Goal: Information Seeking & Learning: Check status

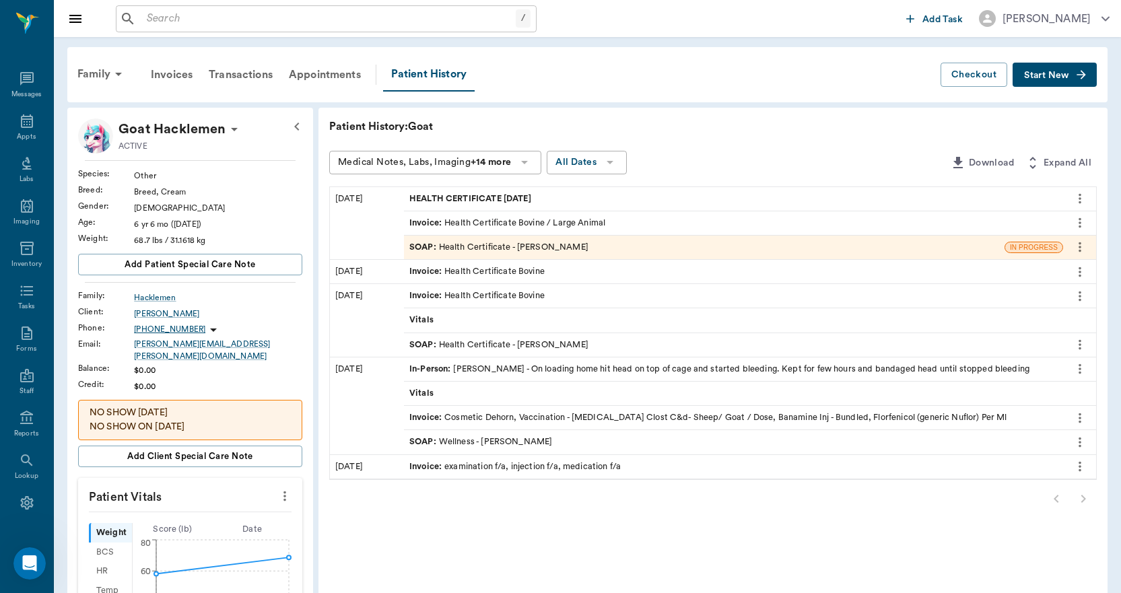
click at [232, 20] on input "text" at bounding box center [328, 18] width 374 height 19
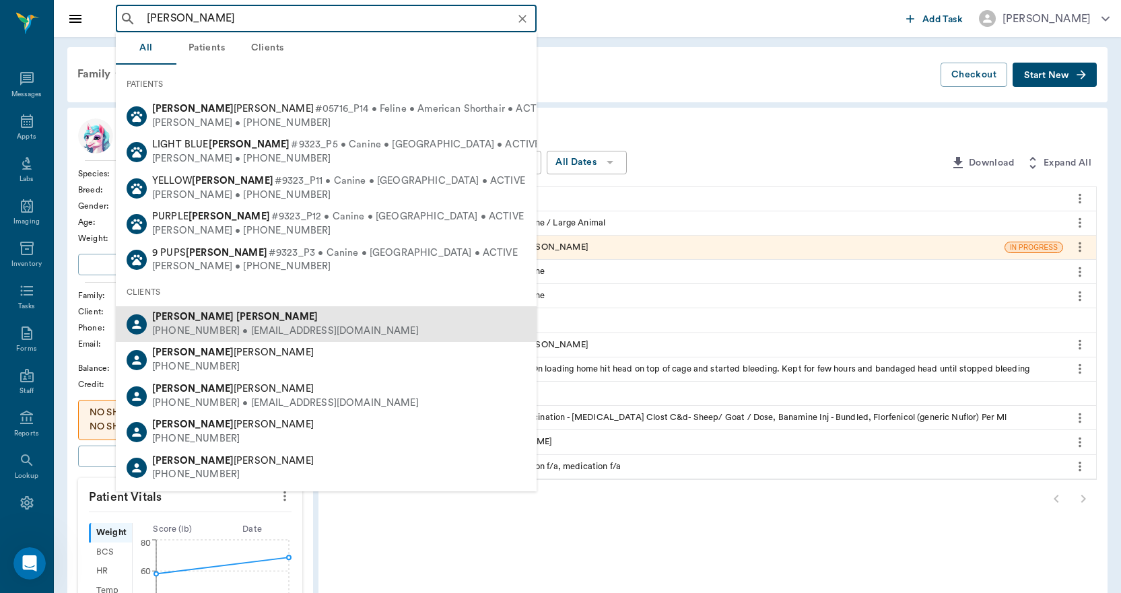
click at [248, 328] on div "[PHONE_NUMBER] • [EMAIL_ADDRESS][DOMAIN_NAME]" at bounding box center [285, 331] width 267 height 14
type input "[PERSON_NAME]"
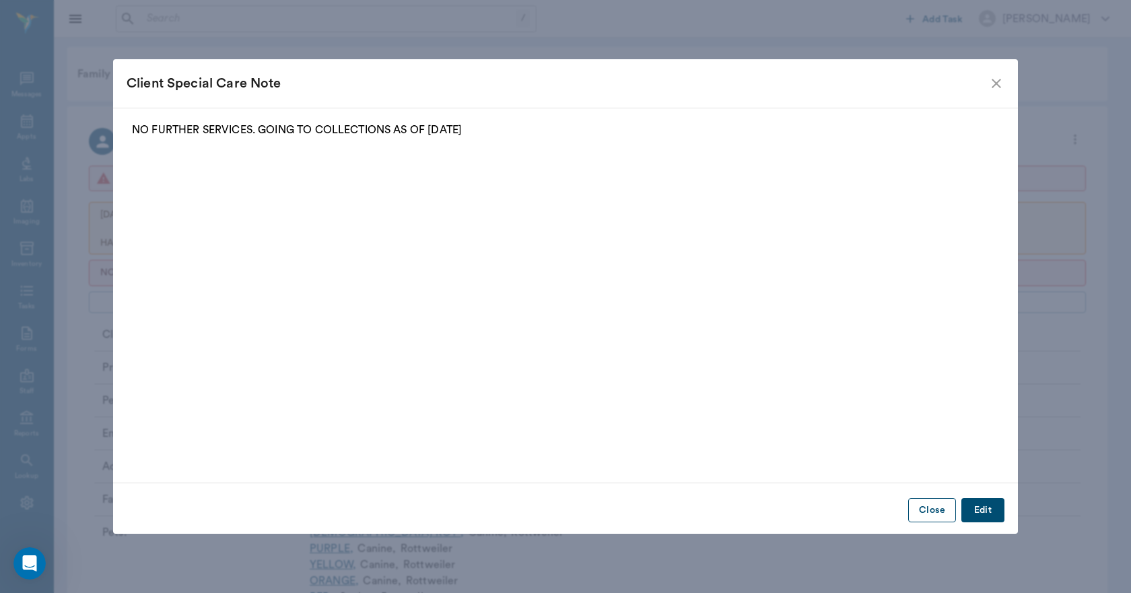
click at [944, 516] on button "Close" at bounding box center [932, 510] width 48 height 25
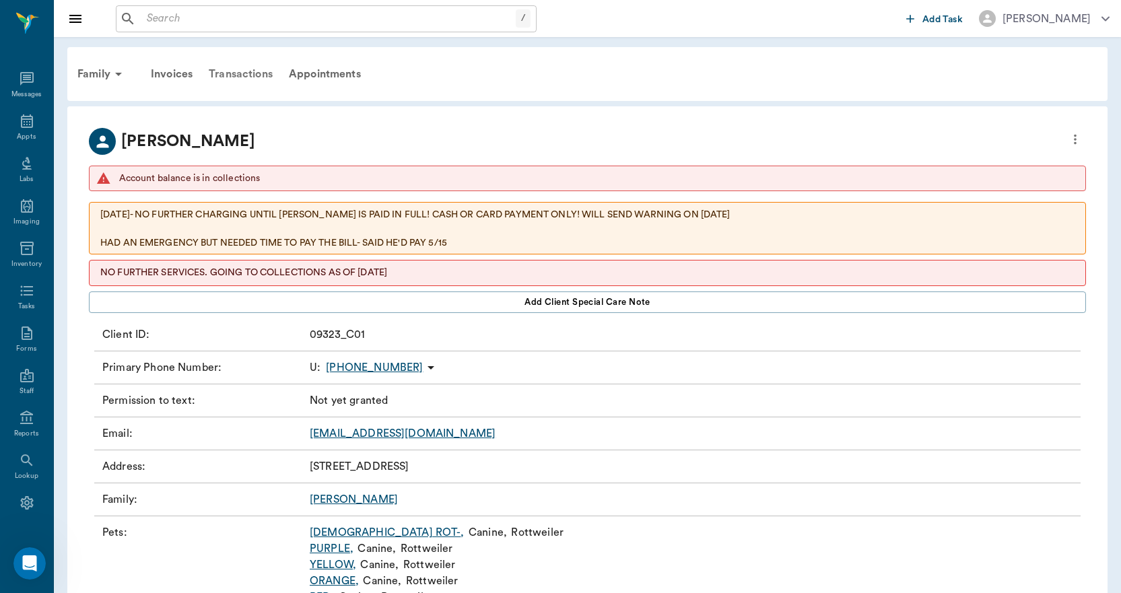
click at [252, 73] on div "Transactions" at bounding box center [241, 74] width 80 height 32
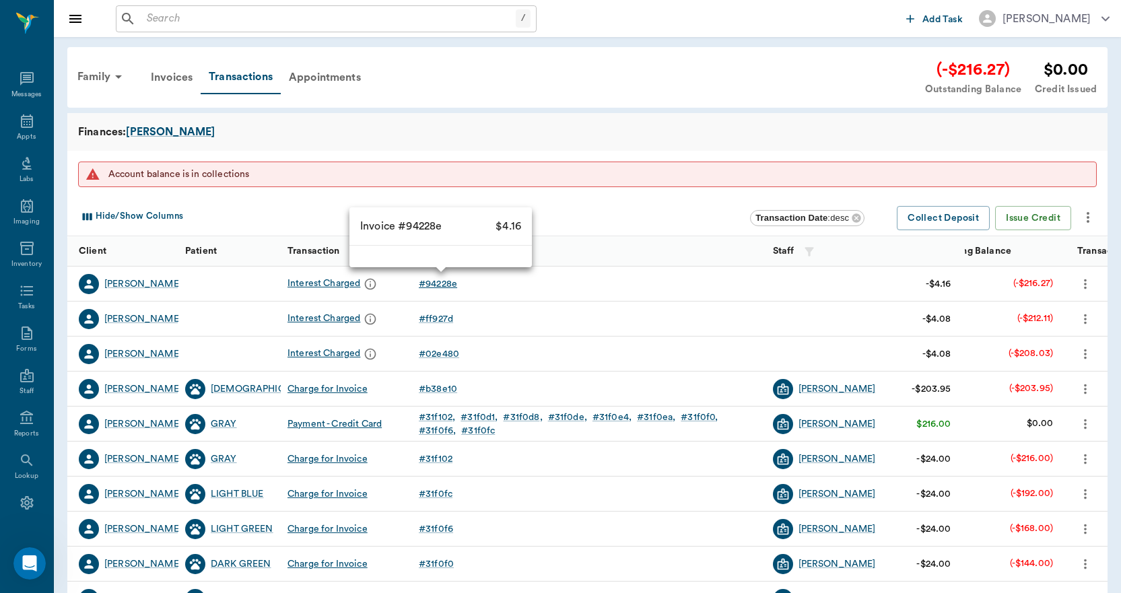
click at [446, 285] on div "# 94228e" at bounding box center [438, 283] width 38 height 13
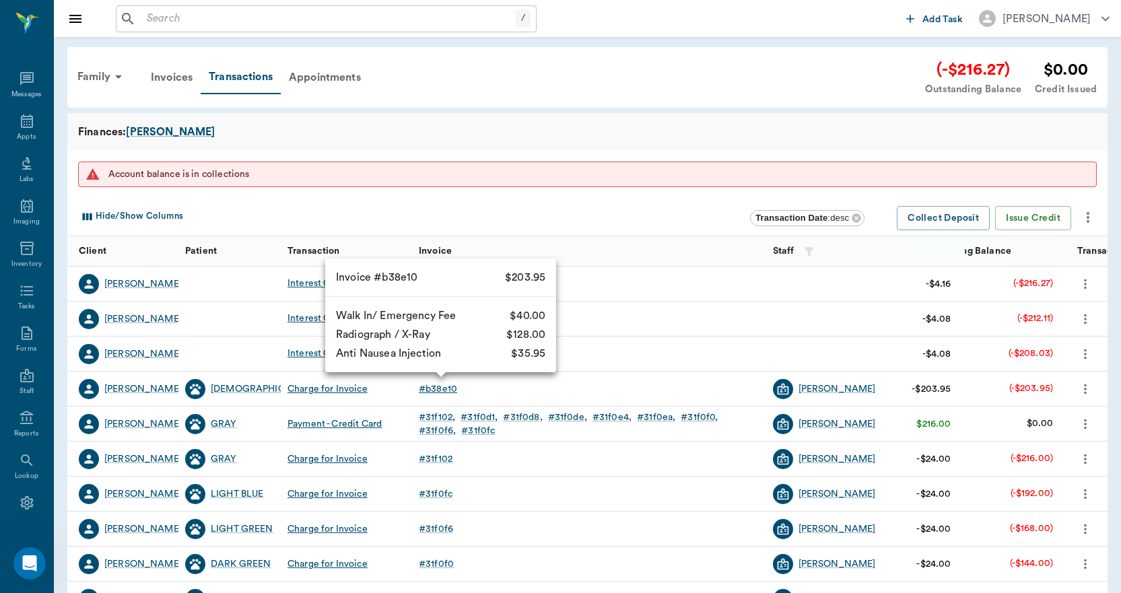
click at [440, 389] on div "# b38e10" at bounding box center [438, 388] width 38 height 13
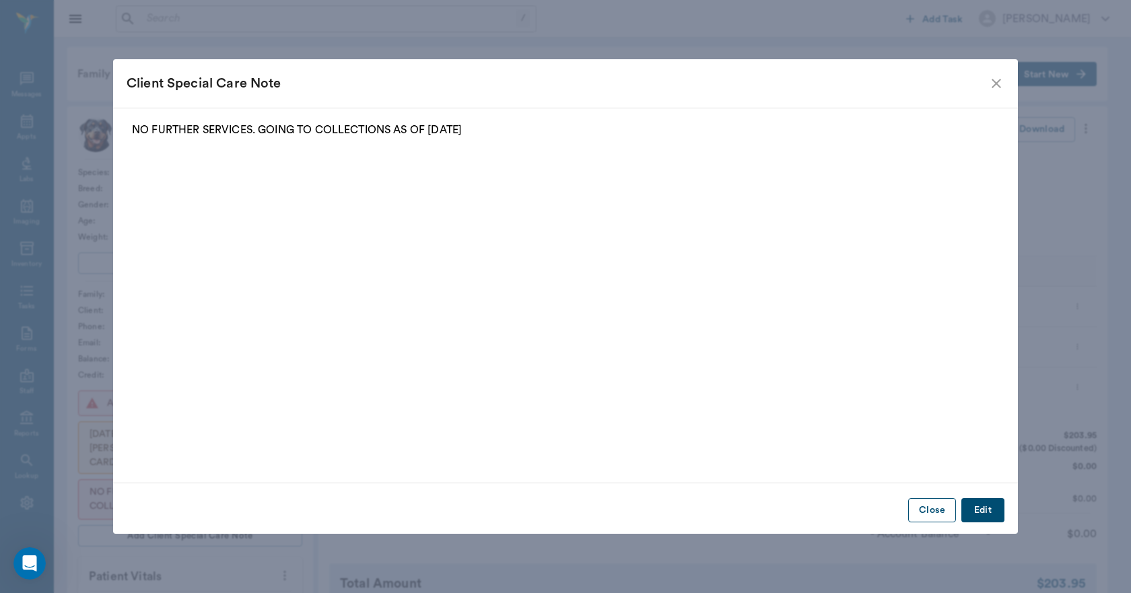
click at [943, 516] on button "Close" at bounding box center [932, 510] width 48 height 25
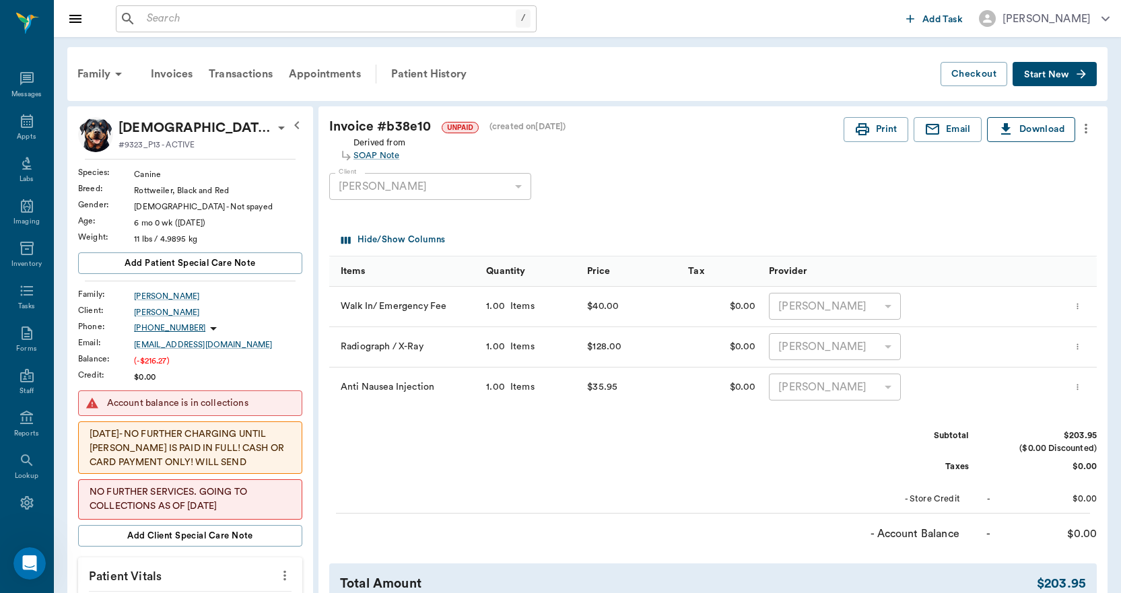
click at [1050, 133] on button "Download" at bounding box center [1031, 129] width 88 height 25
click at [116, 73] on icon at bounding box center [118, 74] width 16 height 16
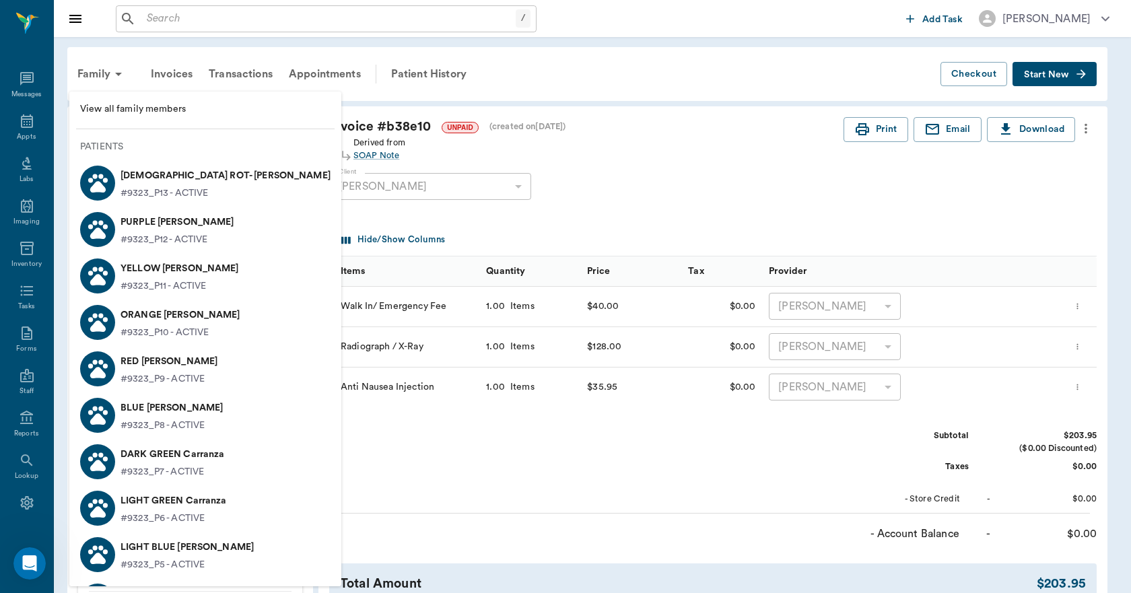
click at [283, 87] on div at bounding box center [565, 296] width 1131 height 593
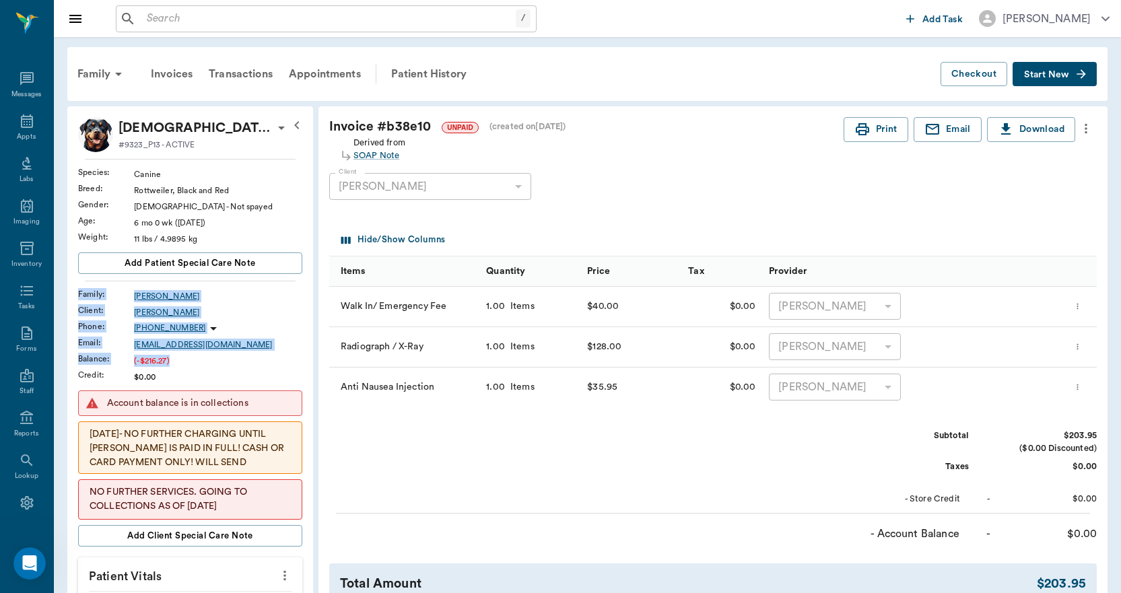
drag, startPoint x: 78, startPoint y: 294, endPoint x: 256, endPoint y: 355, distance: 188.0
click at [256, 355] on div "[DEMOGRAPHIC_DATA] ROT- [PERSON_NAME] #9323_P13 - ACTIVE Species : Canine Breed…" at bounding box center [190, 332] width 224 height 430
copy div "Family : [PERSON_NAME] Client : [PERSON_NAME] Phone : [PHONE_NUMBER] Email : [E…"
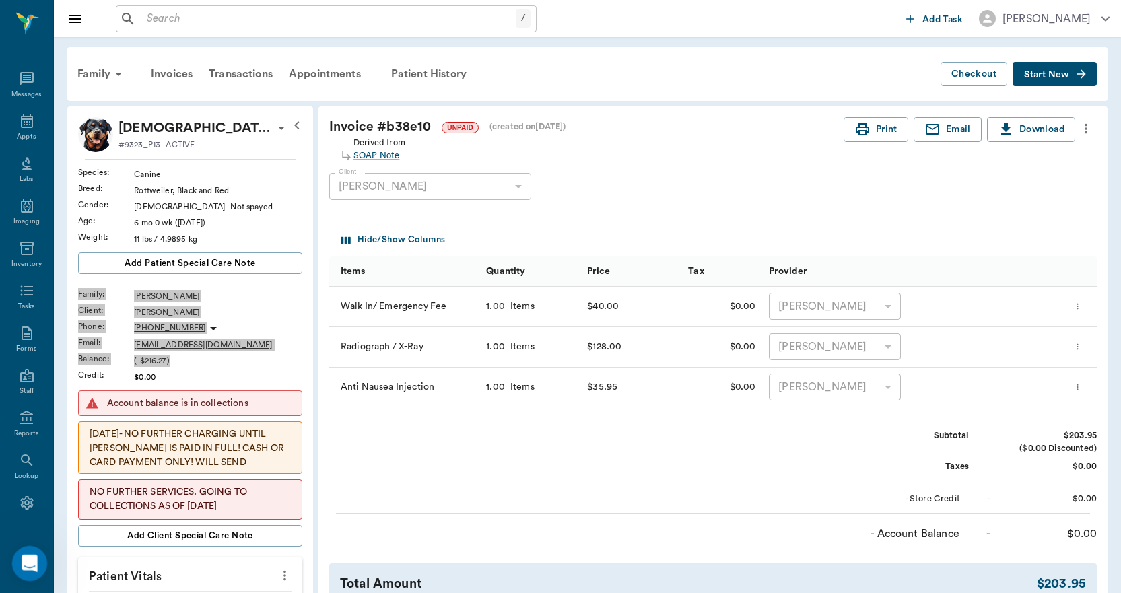
click at [29, 564] on icon "Open Intercom Messenger" at bounding box center [28, 562] width 22 height 22
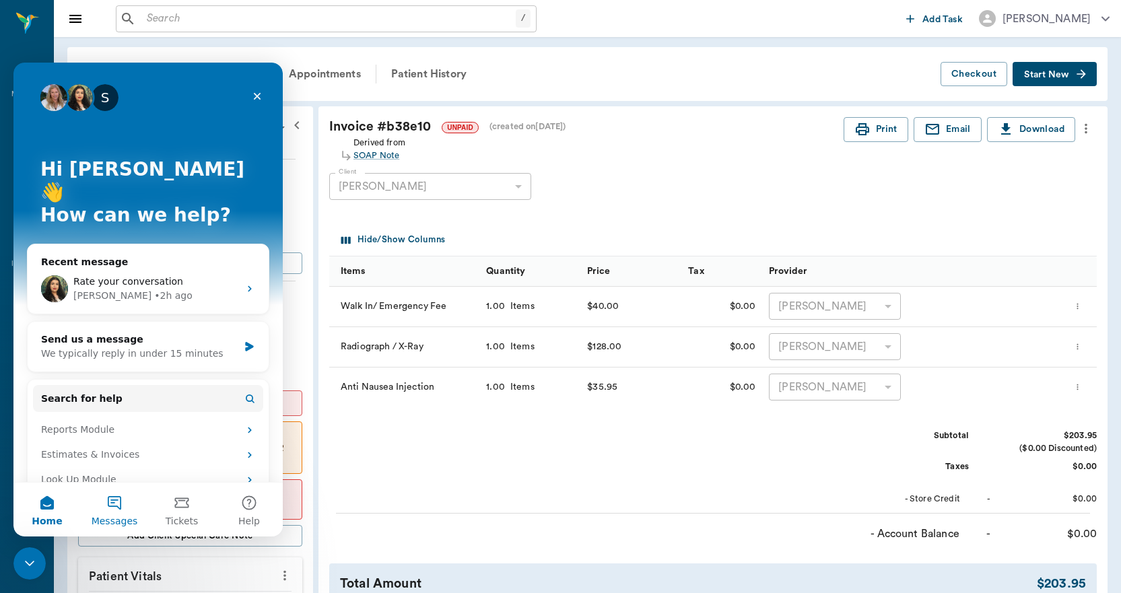
click at [110, 502] on button "Messages" at bounding box center [114, 510] width 67 height 54
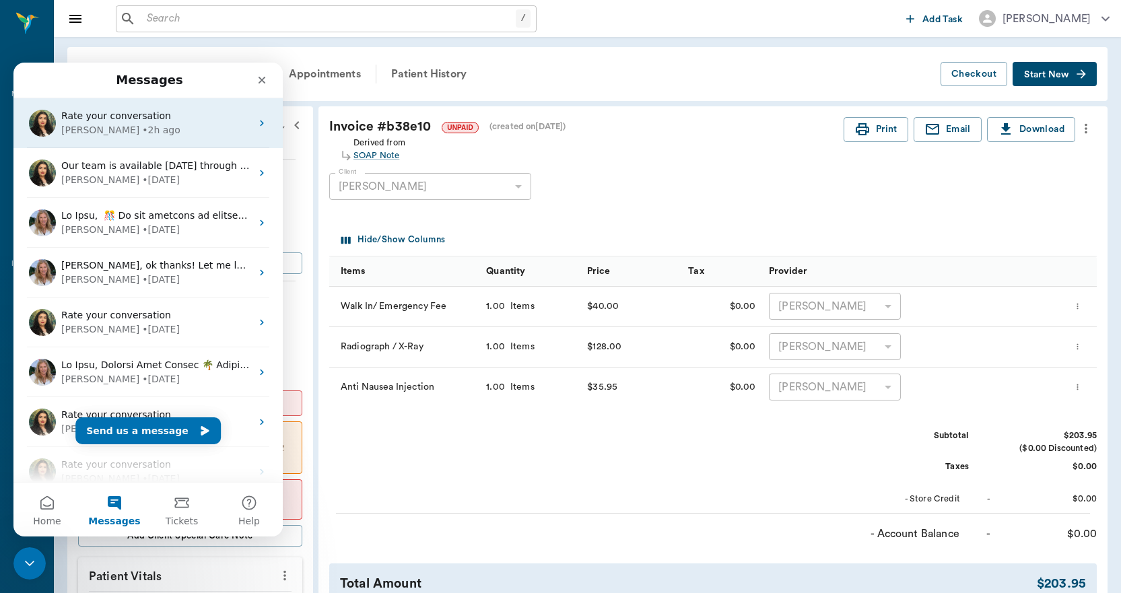
click at [142, 139] on div "Rate your conversation [PERSON_NAME] • 2h ago" at bounding box center [147, 123] width 269 height 50
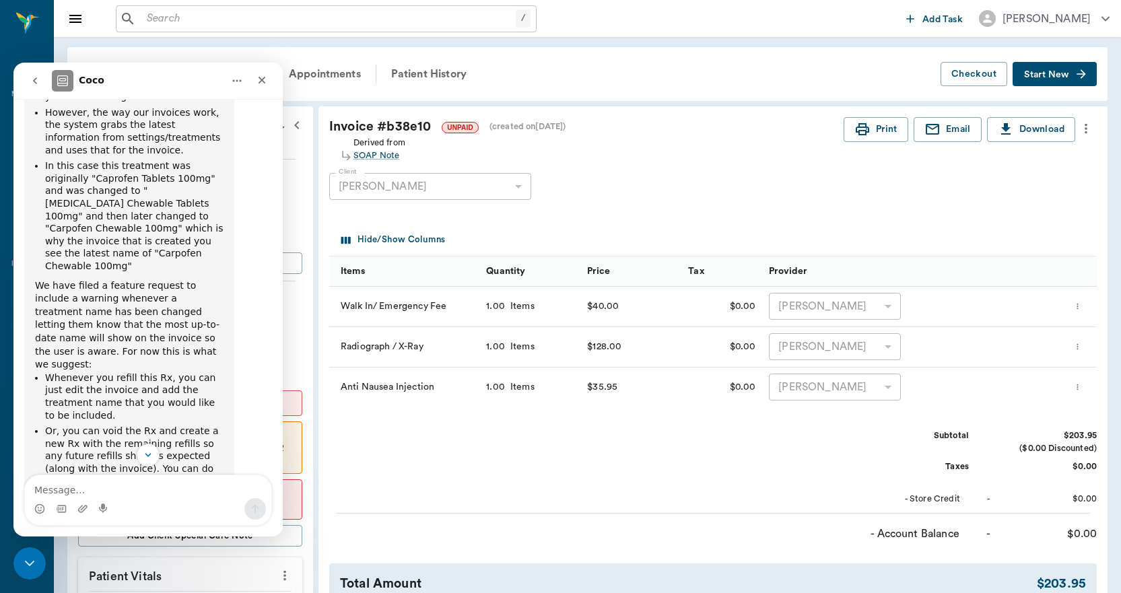
scroll to position [1679, 0]
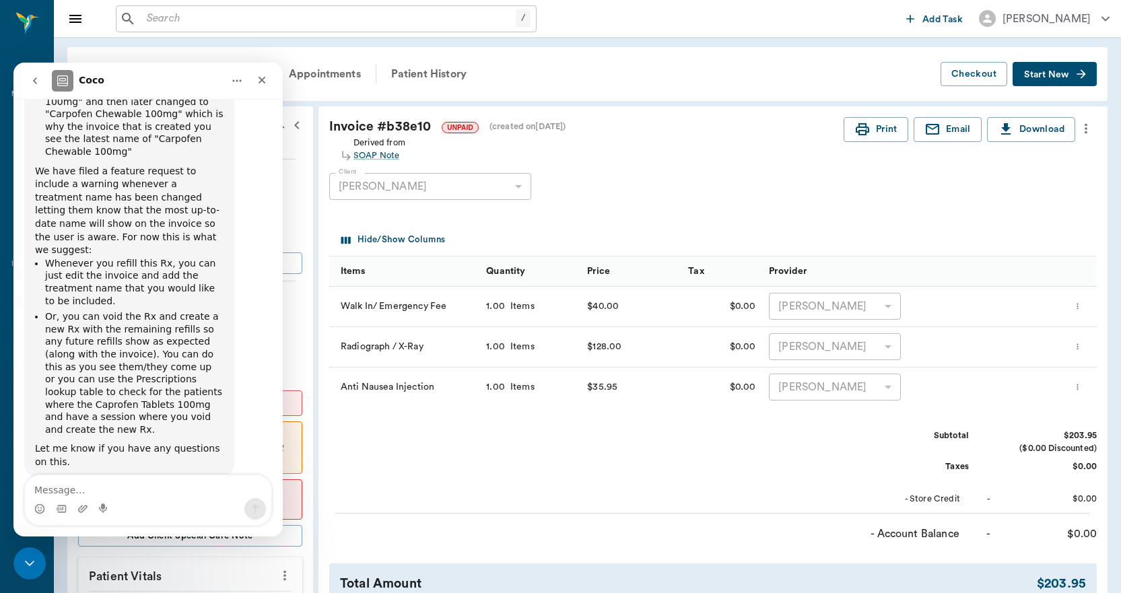
click at [38, 85] on icon "go back" at bounding box center [35, 80] width 11 height 11
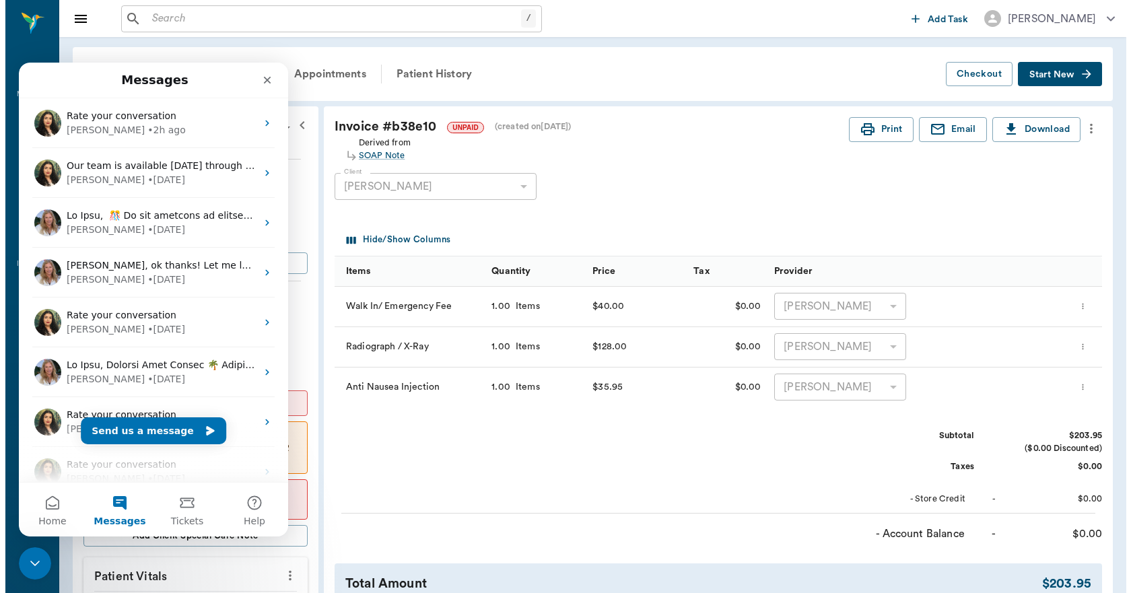
scroll to position [0, 0]
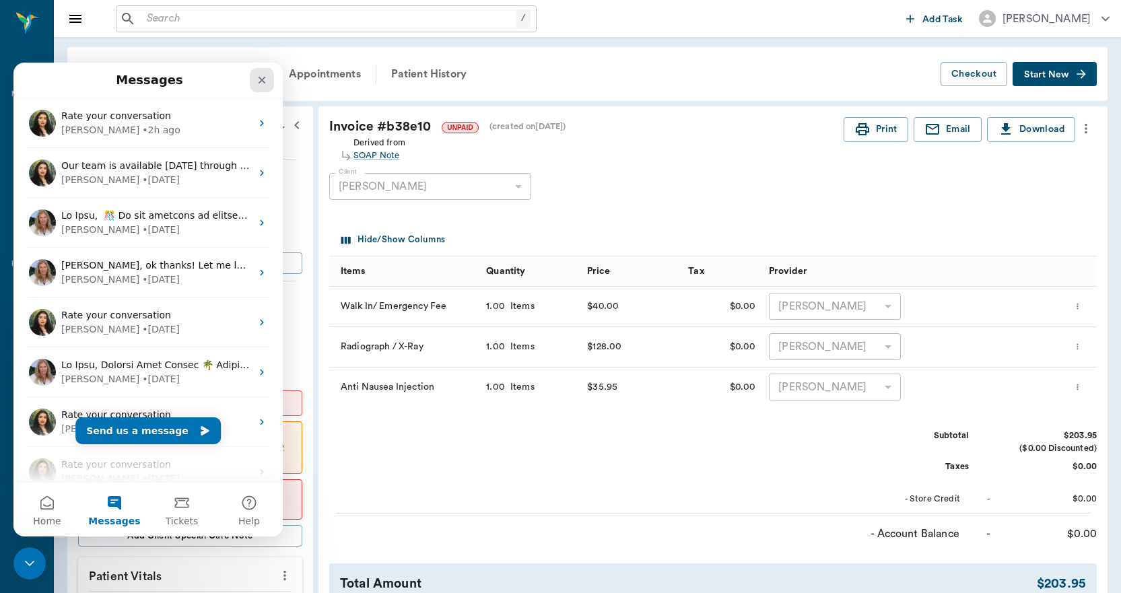
click at [263, 75] on icon "Close" at bounding box center [261, 80] width 11 height 11
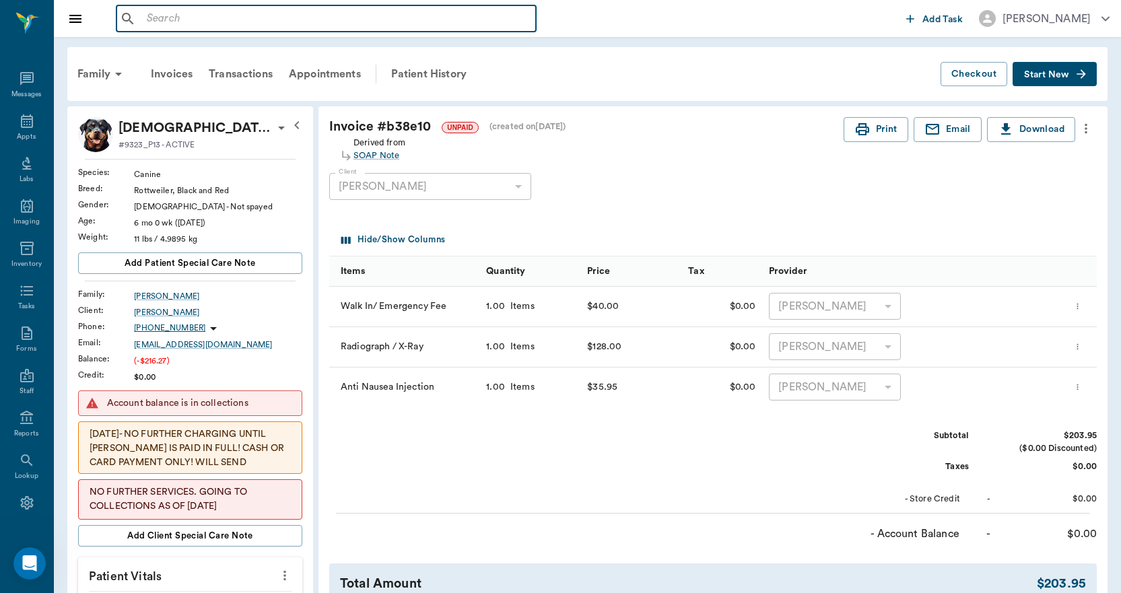
click at [199, 24] on input "text" at bounding box center [335, 18] width 389 height 19
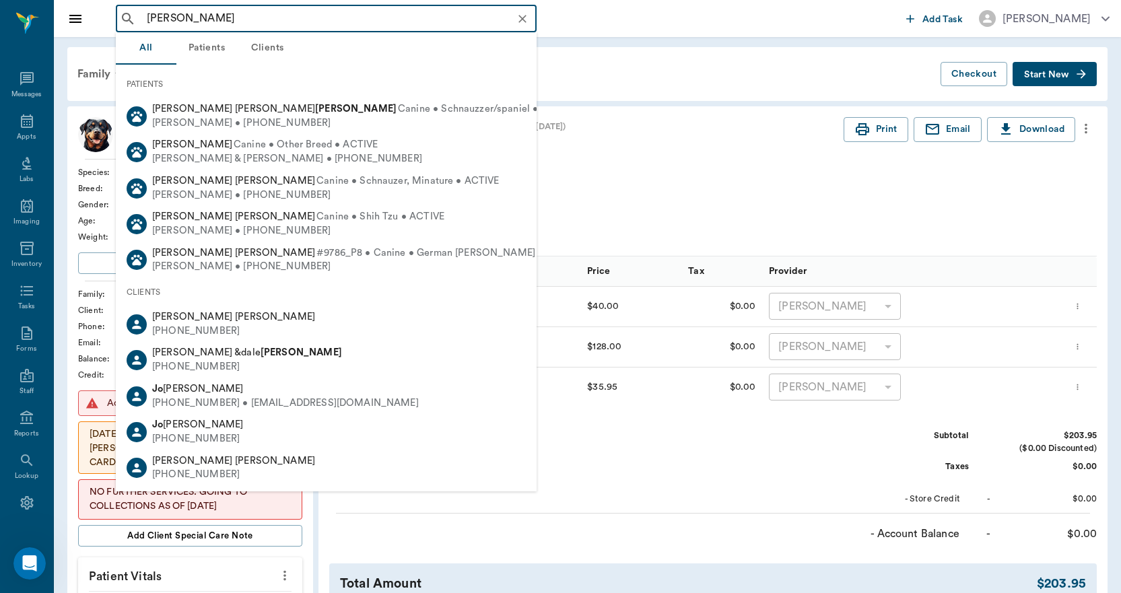
type input "[PERSON_NAME]"
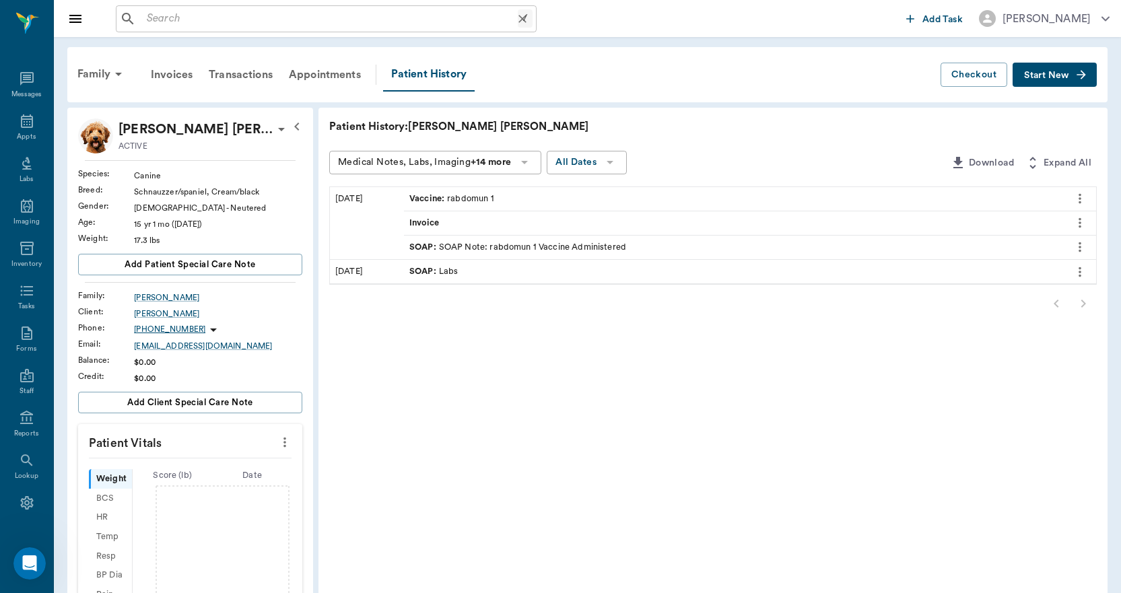
click at [192, 16] on input "text" at bounding box center [329, 18] width 376 height 19
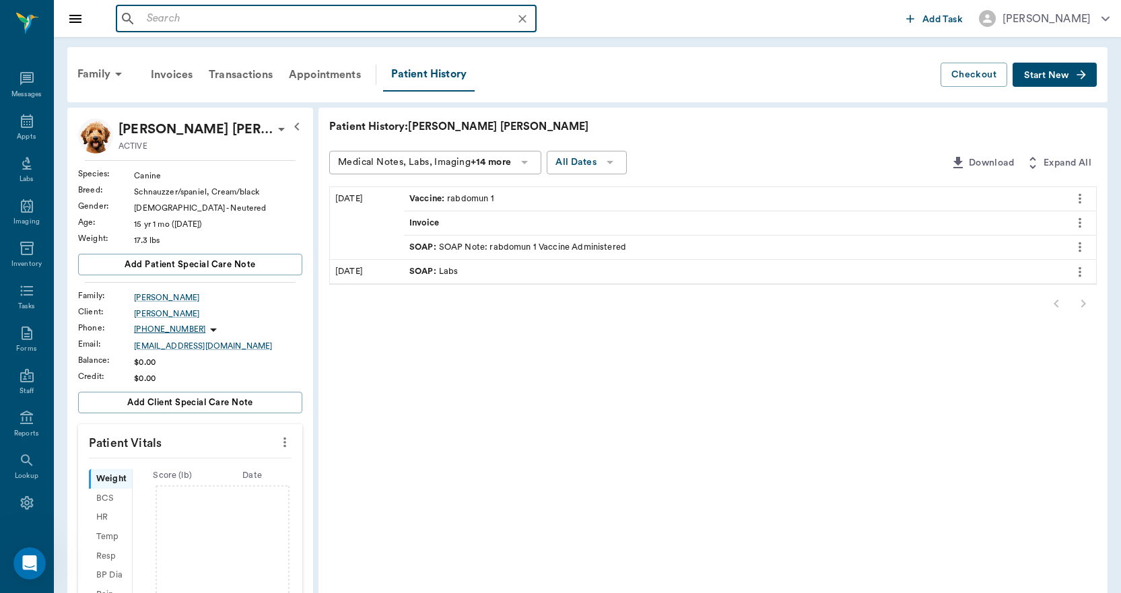
click at [194, 12] on input "text" at bounding box center [336, 18] width 391 height 19
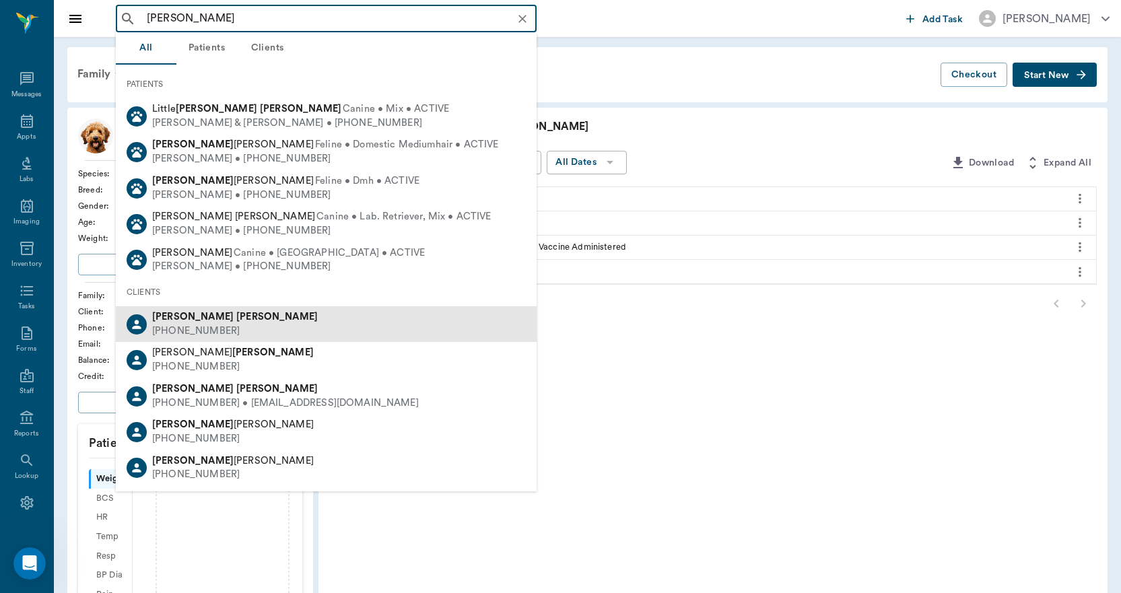
click at [168, 320] on b "[PERSON_NAME]" at bounding box center [192, 317] width 81 height 10
type input "[PERSON_NAME]"
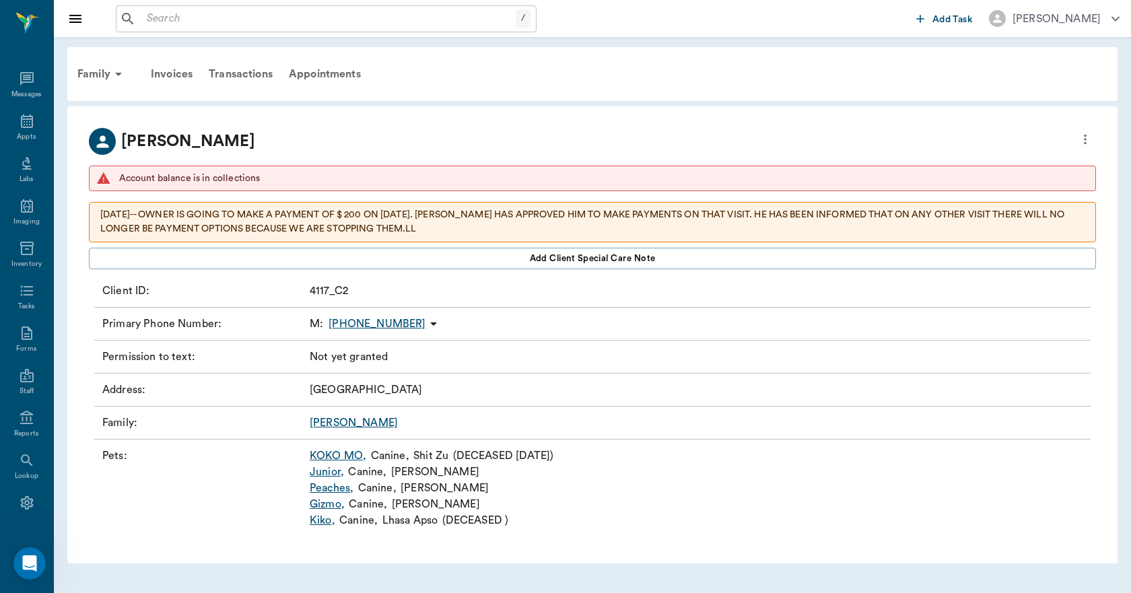
click at [234, 25] on input "text" at bounding box center [328, 18] width 374 height 19
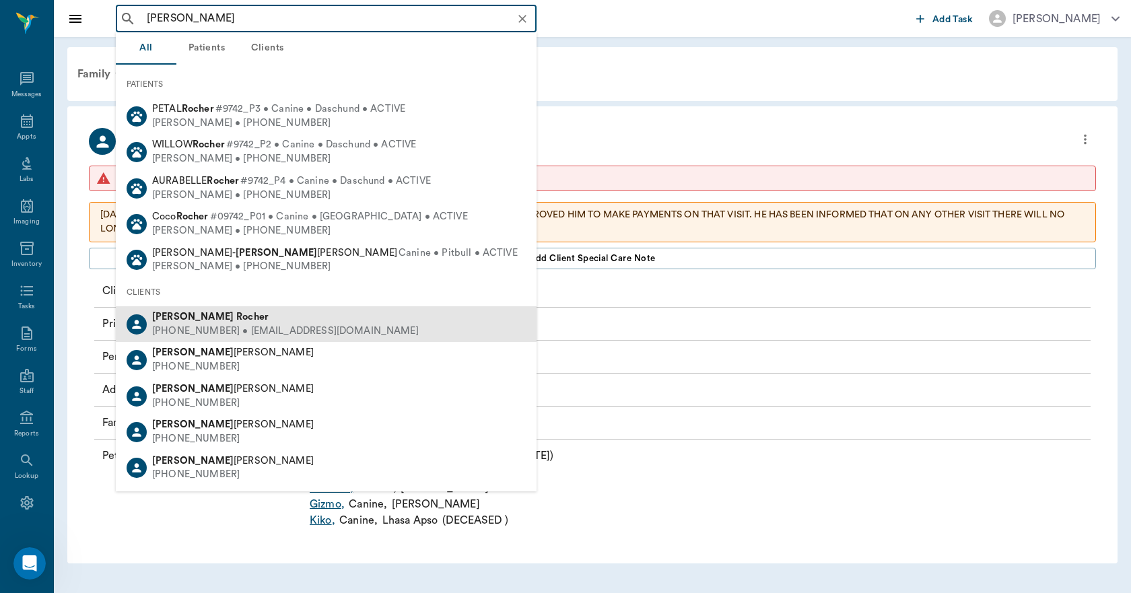
click at [242, 327] on div "[PHONE_NUMBER] • [EMAIL_ADDRESS][DOMAIN_NAME]" at bounding box center [285, 331] width 267 height 14
type input "[PERSON_NAME]"
